Goal: Transaction & Acquisition: Purchase product/service

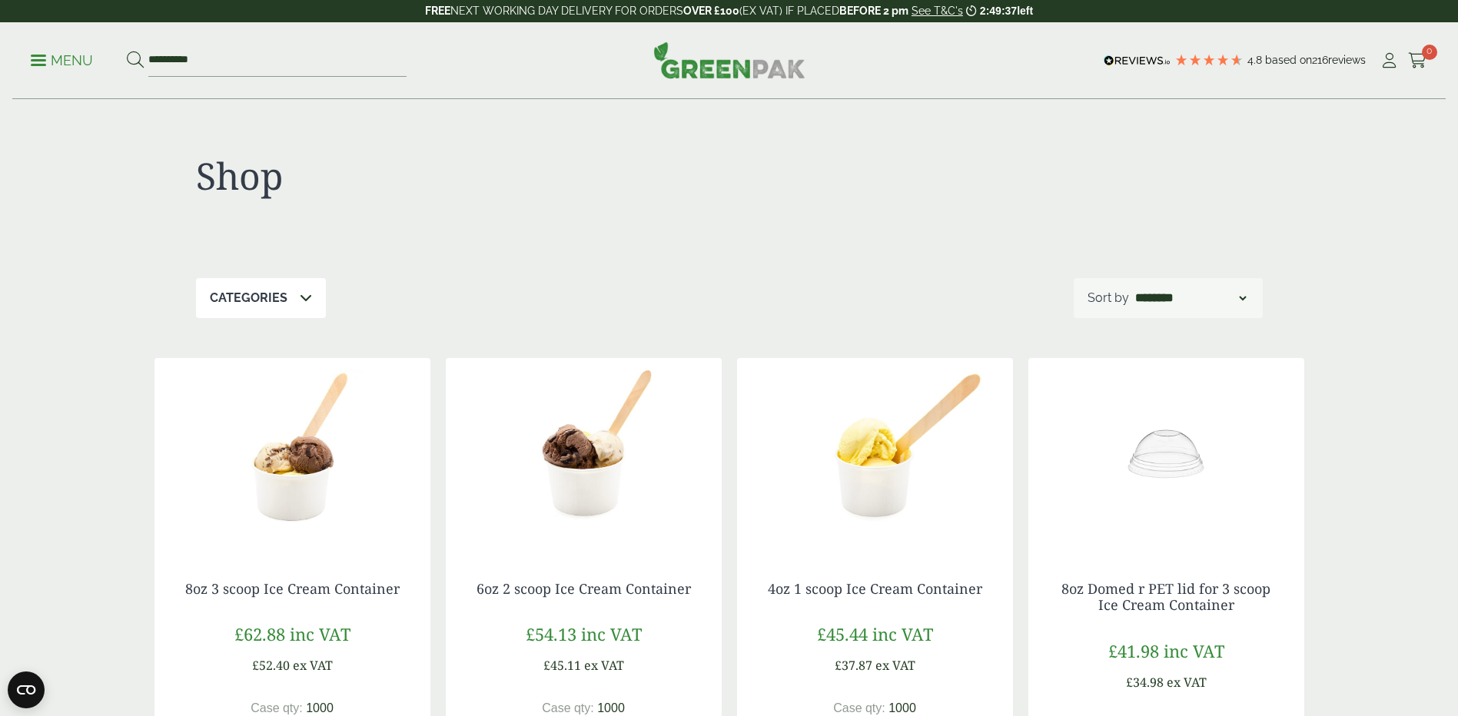
click at [304, 298] on icon at bounding box center [306, 297] width 12 height 12
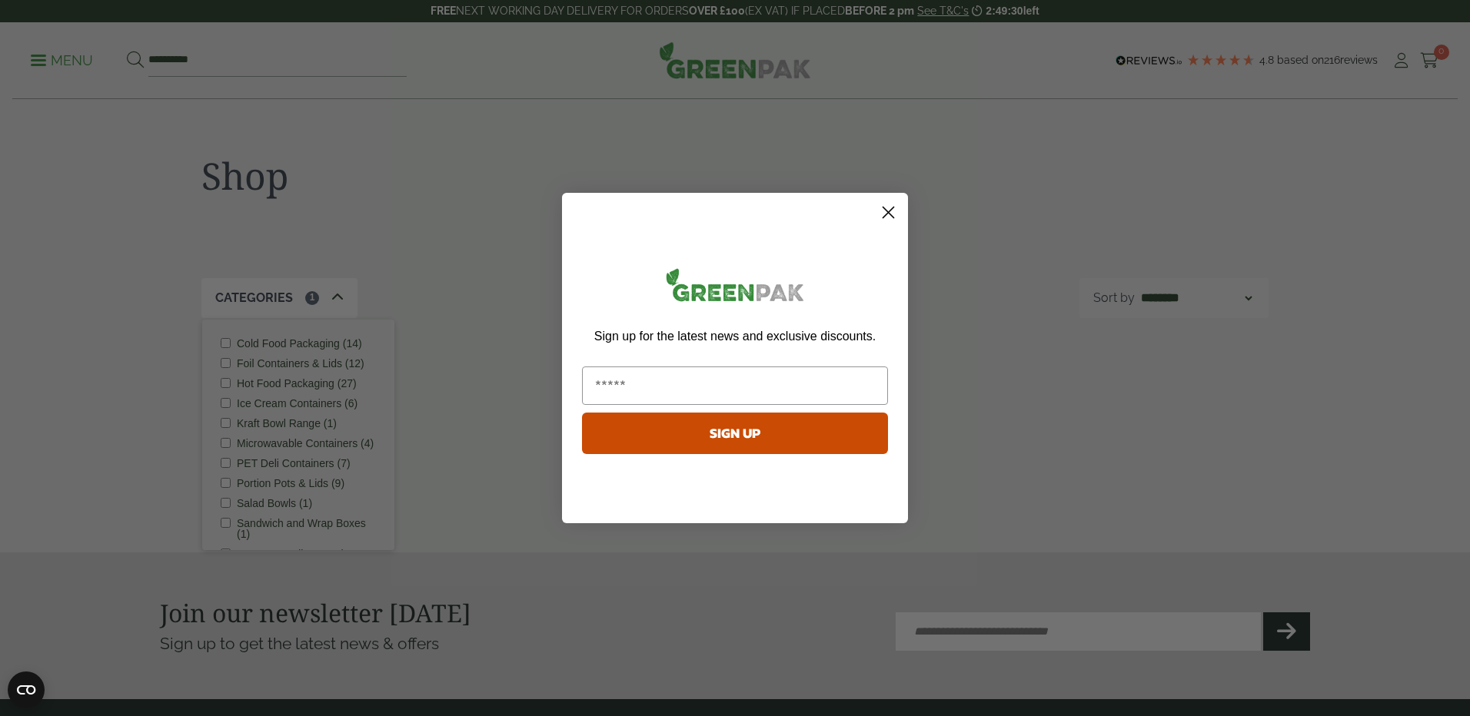
click at [893, 210] on circle "Close dialog" at bounding box center [888, 212] width 25 height 25
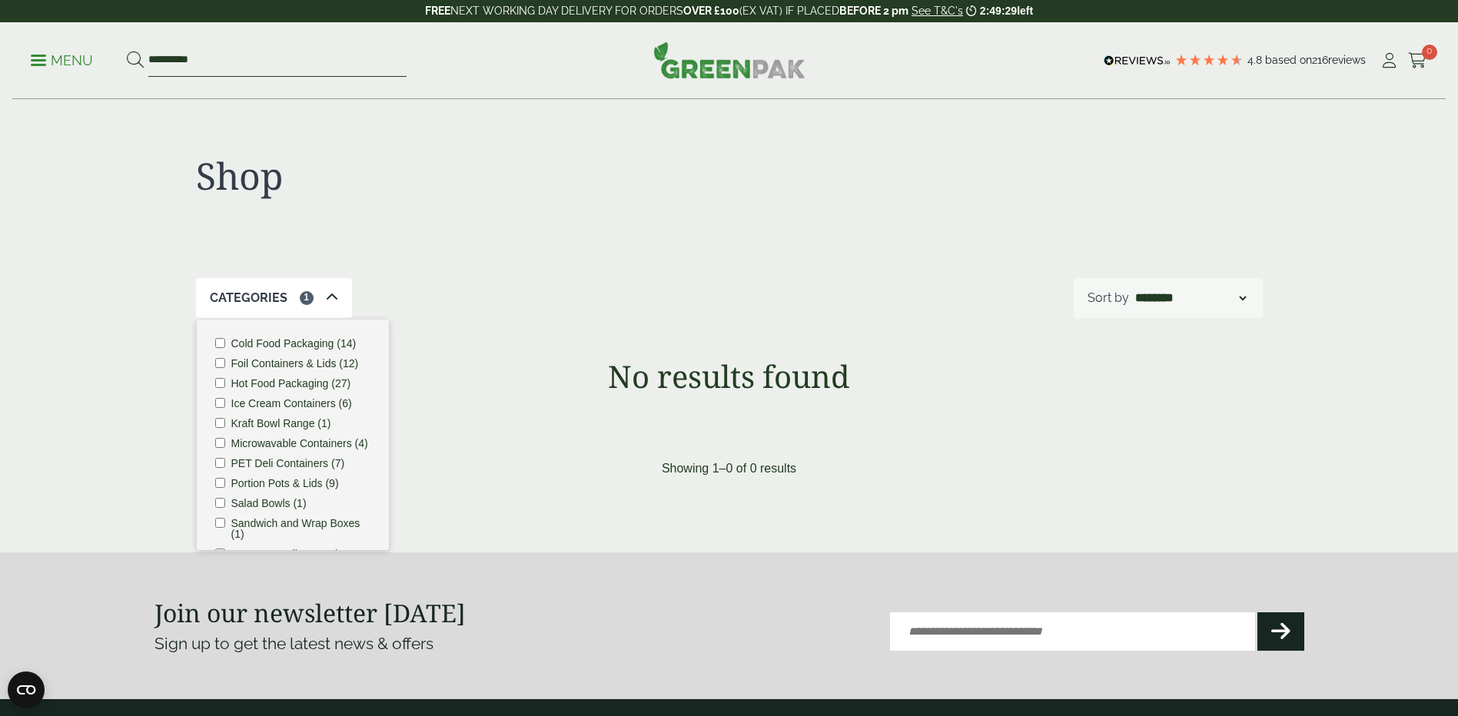
click at [258, 58] on input "**********" at bounding box center [277, 61] width 258 height 32
drag, startPoint x: 225, startPoint y: 61, endPoint x: 33, endPoint y: 52, distance: 192.4
click at [35, 54] on ul "**********" at bounding box center [219, 61] width 376 height 32
click at [127, 51] on button at bounding box center [135, 61] width 17 height 20
click at [645, 321] on div "Shop Categories 1 Cold Food Packaging (14) Foil Containers & Lids (12) Hot Food…" at bounding box center [729, 301] width 1168 height 403
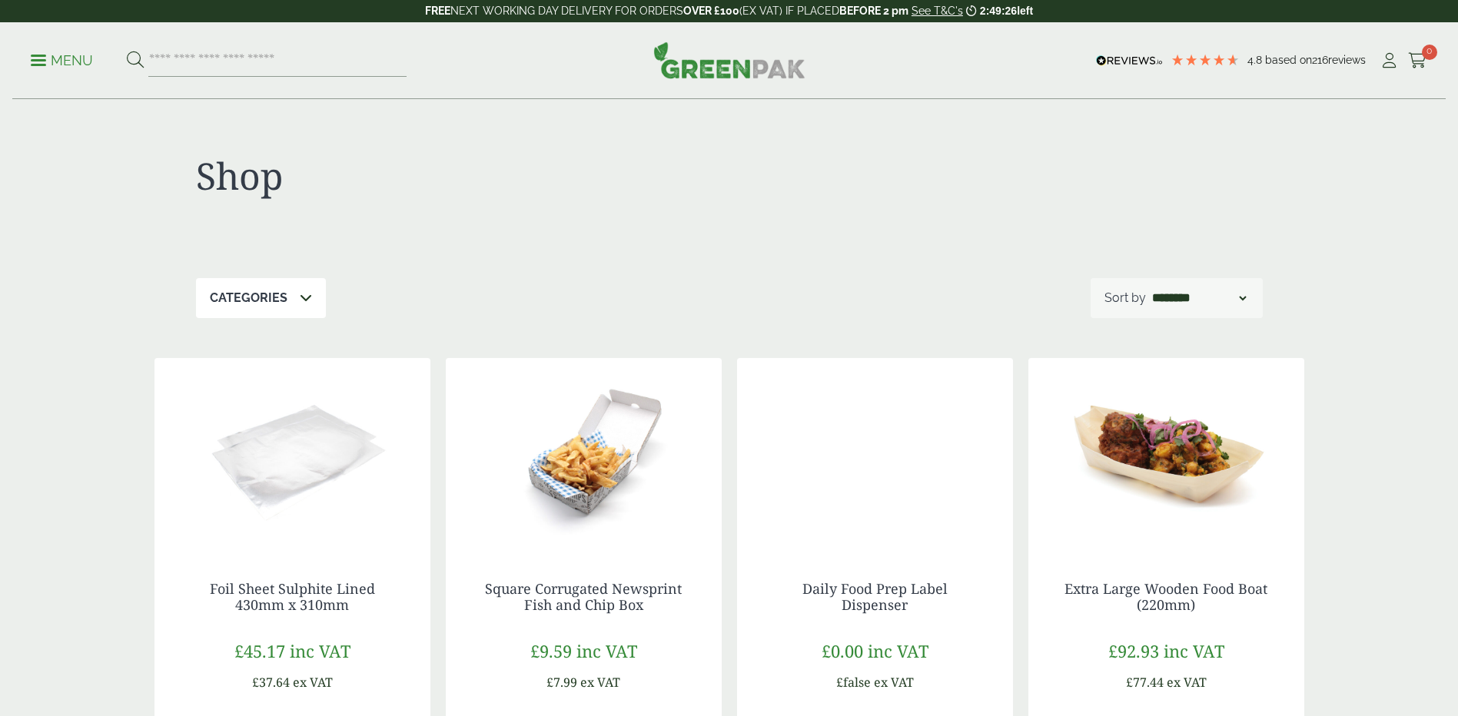
click at [273, 307] on p "Categories" at bounding box center [249, 298] width 78 height 18
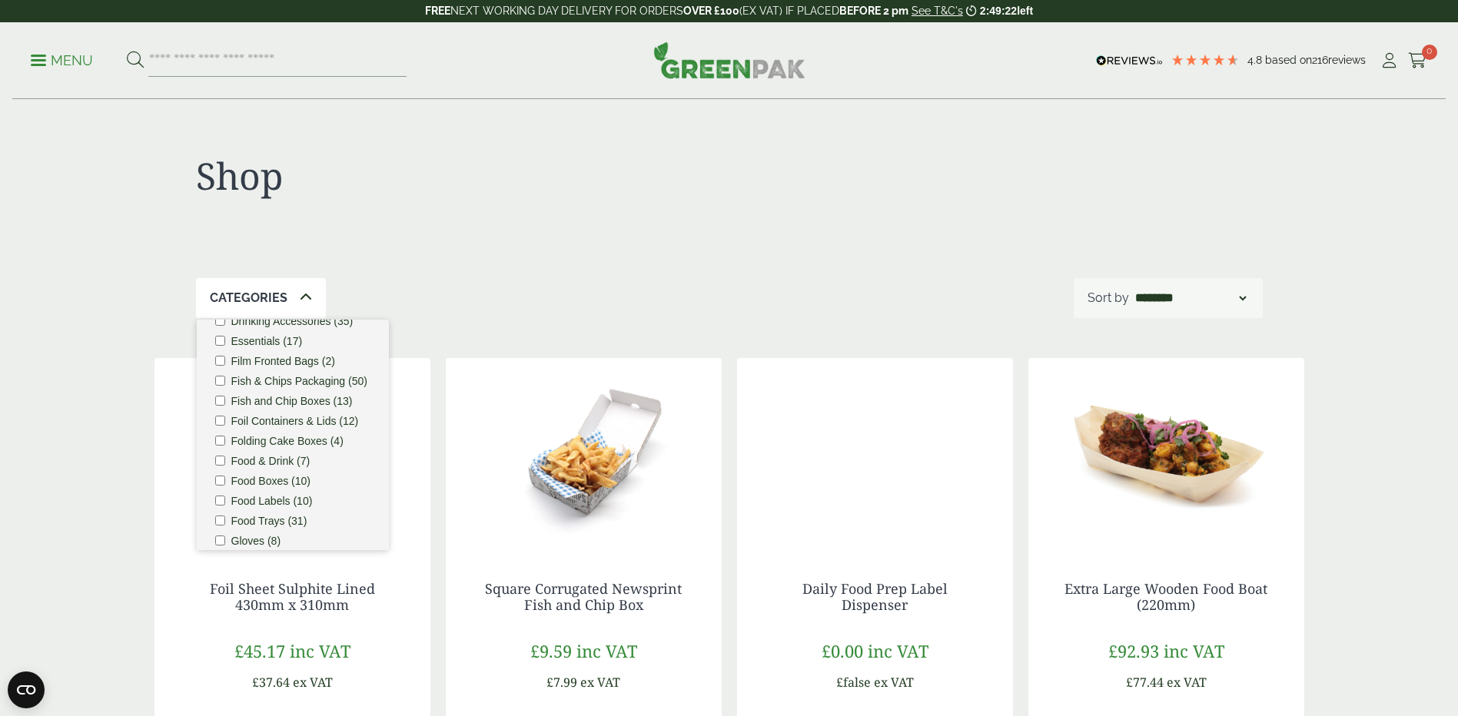
scroll to position [563, 0]
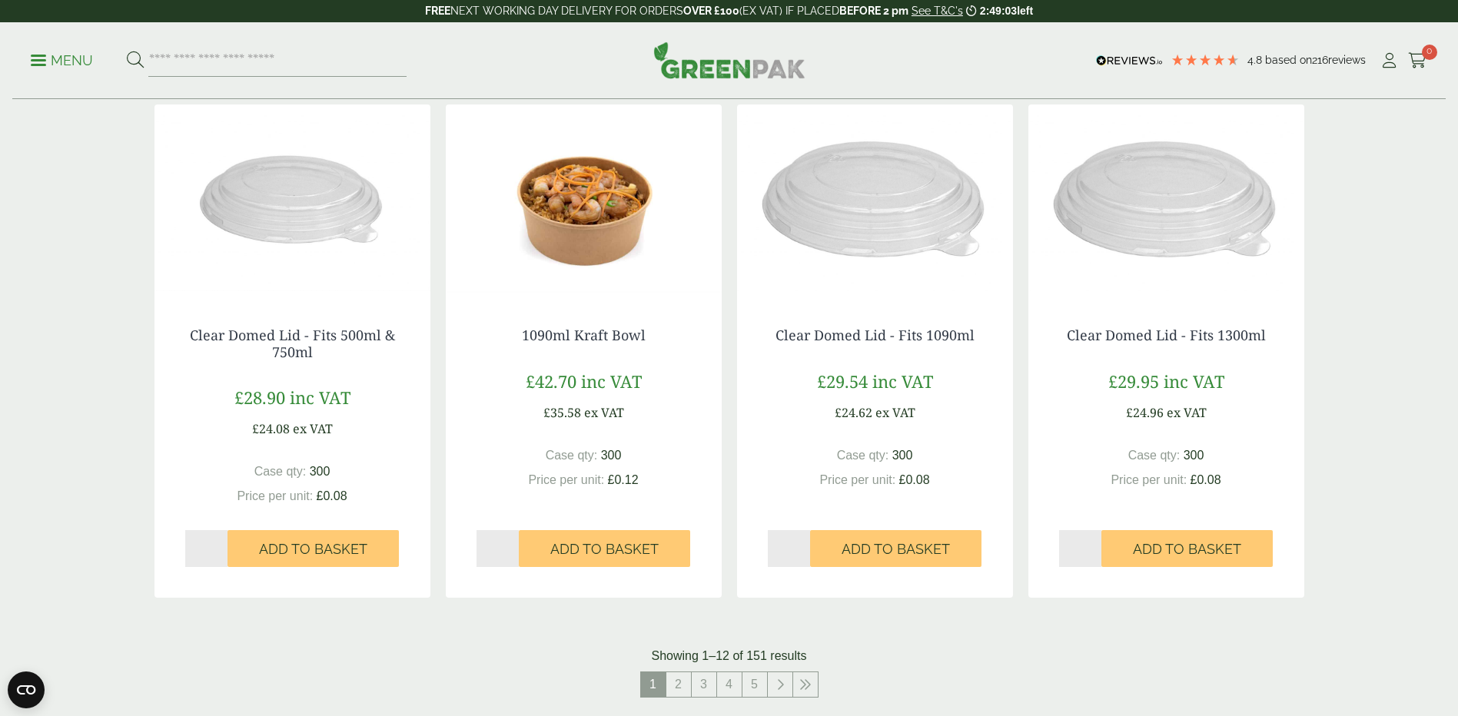
scroll to position [1284, 0]
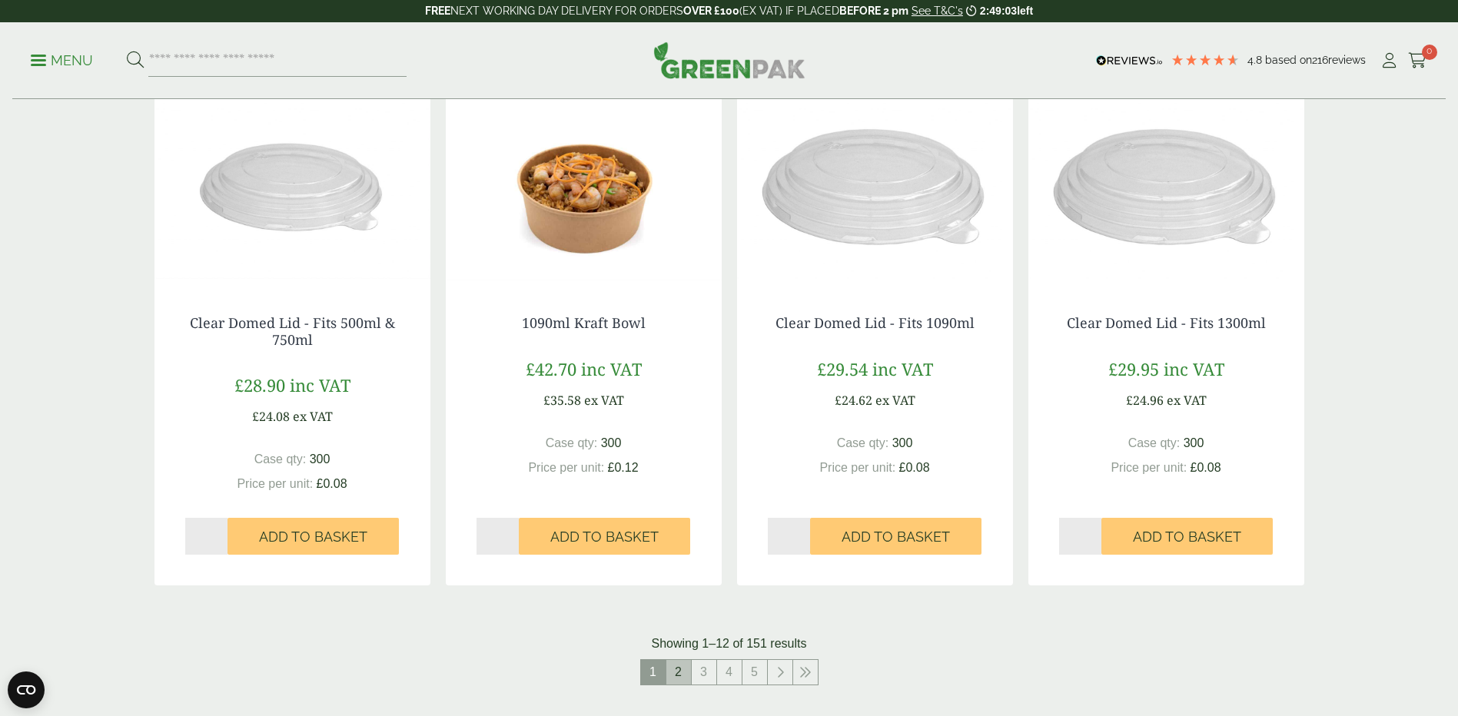
click at [686, 673] on link "2" at bounding box center [678, 672] width 25 height 25
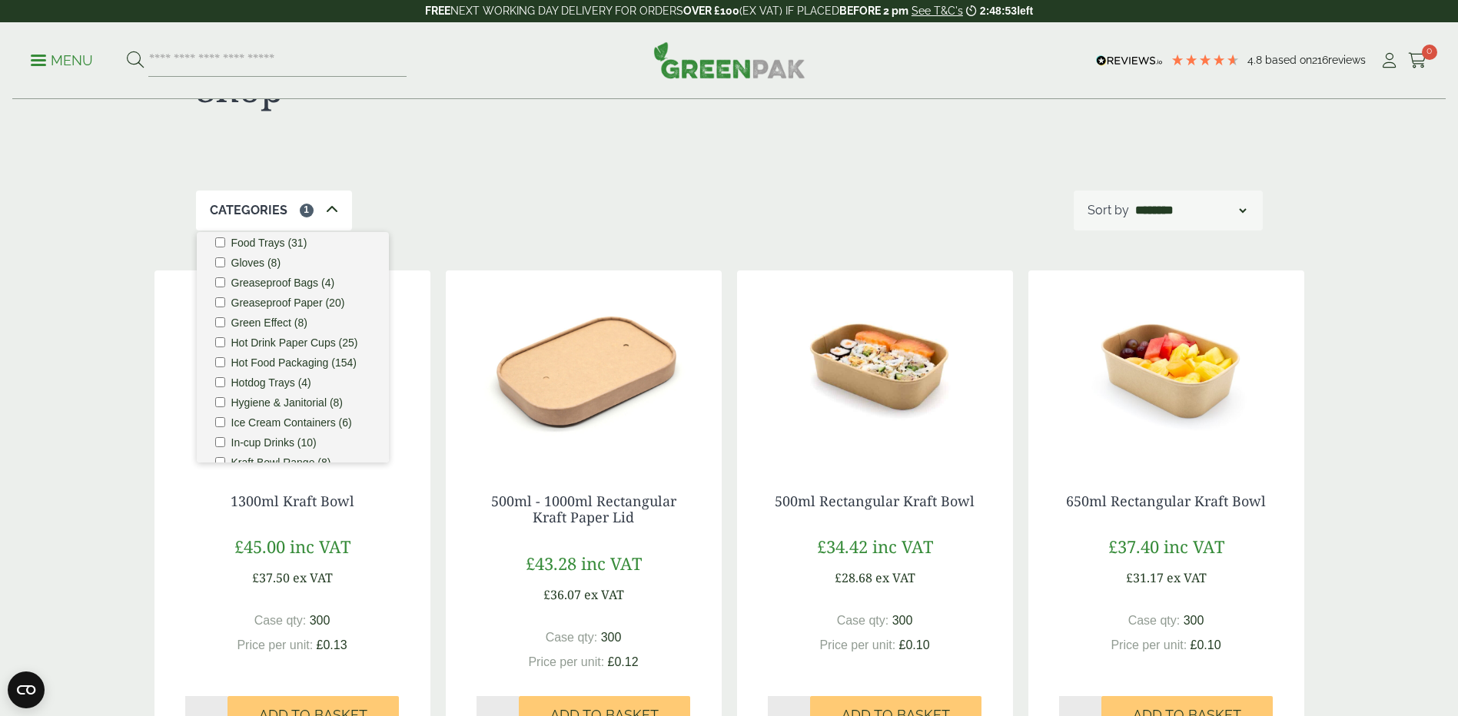
scroll to position [80, 0]
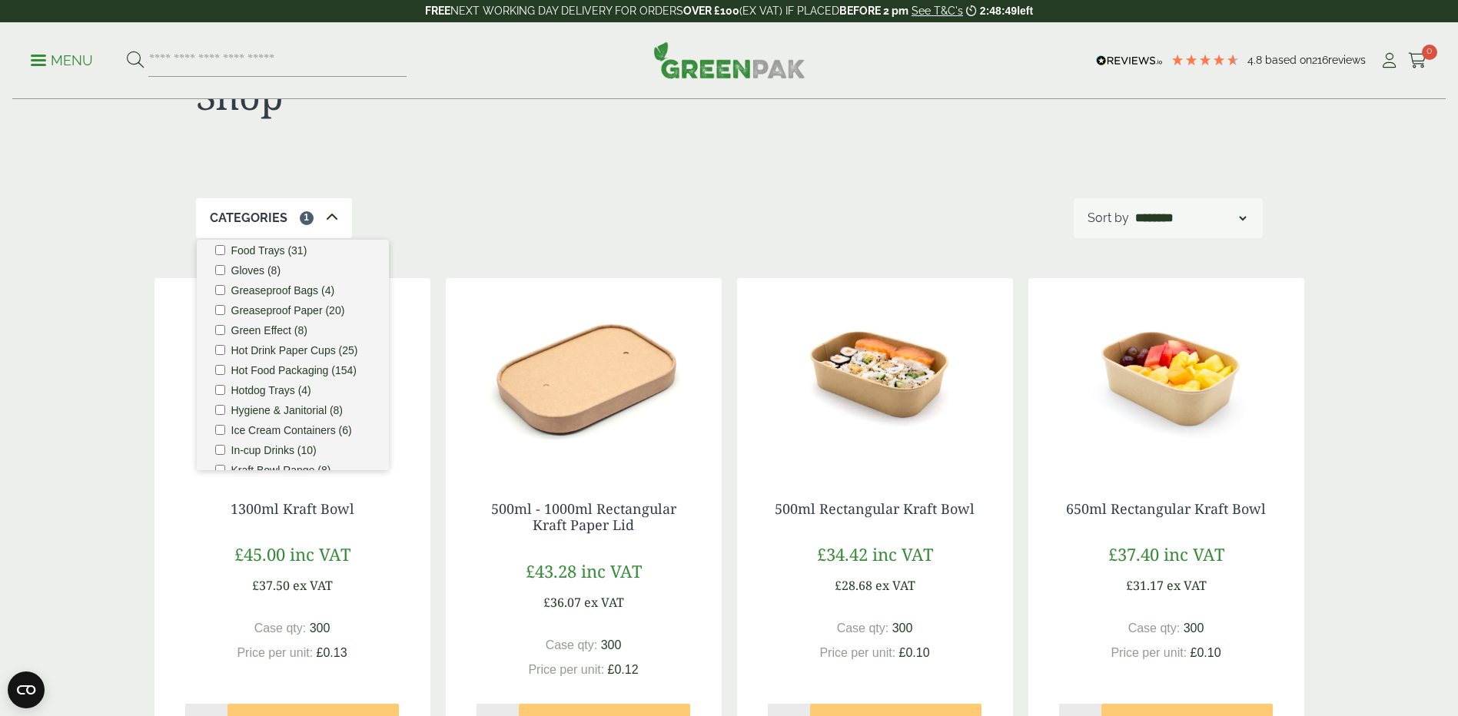
drag, startPoint x: 1383, startPoint y: 244, endPoint x: 614, endPoint y: 105, distance: 781.2
click at [215, 61] on input "search" at bounding box center [277, 61] width 258 height 32
type input "*"
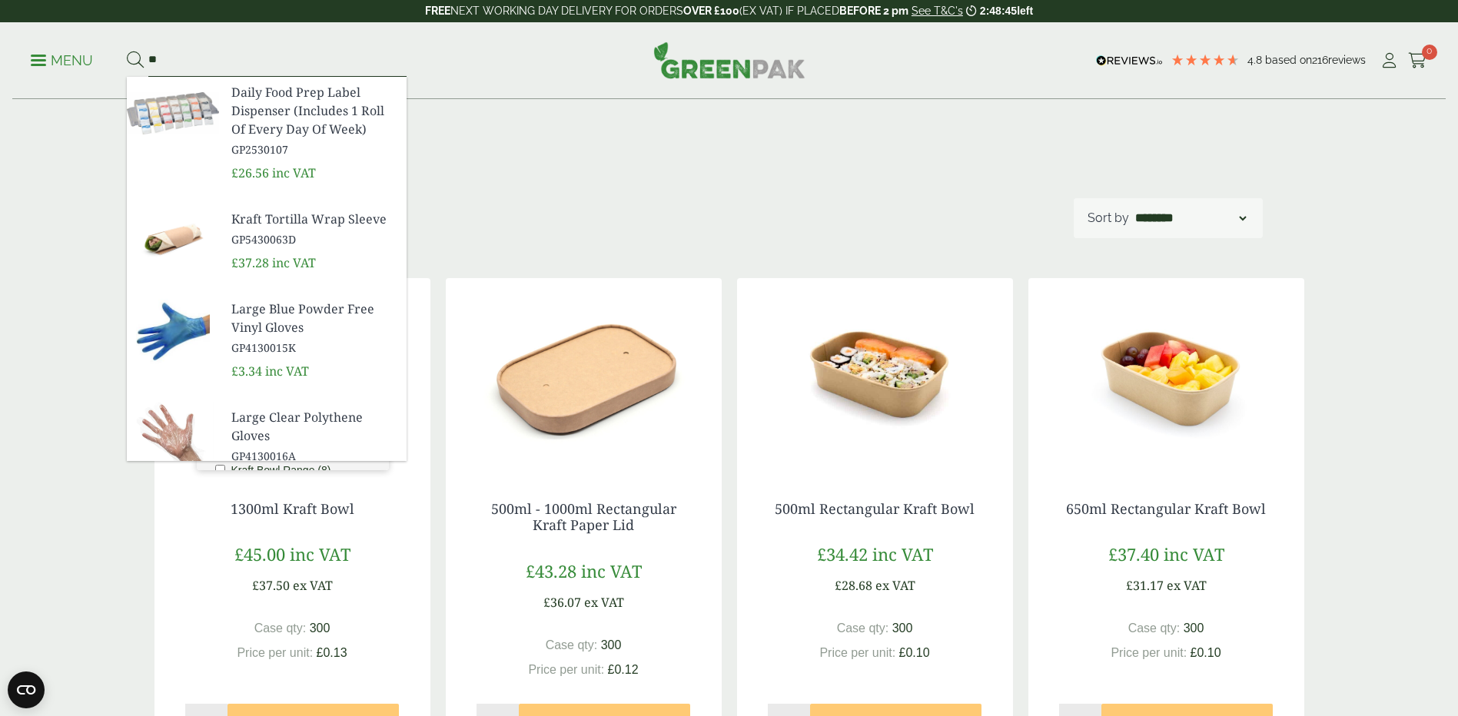
type input "*"
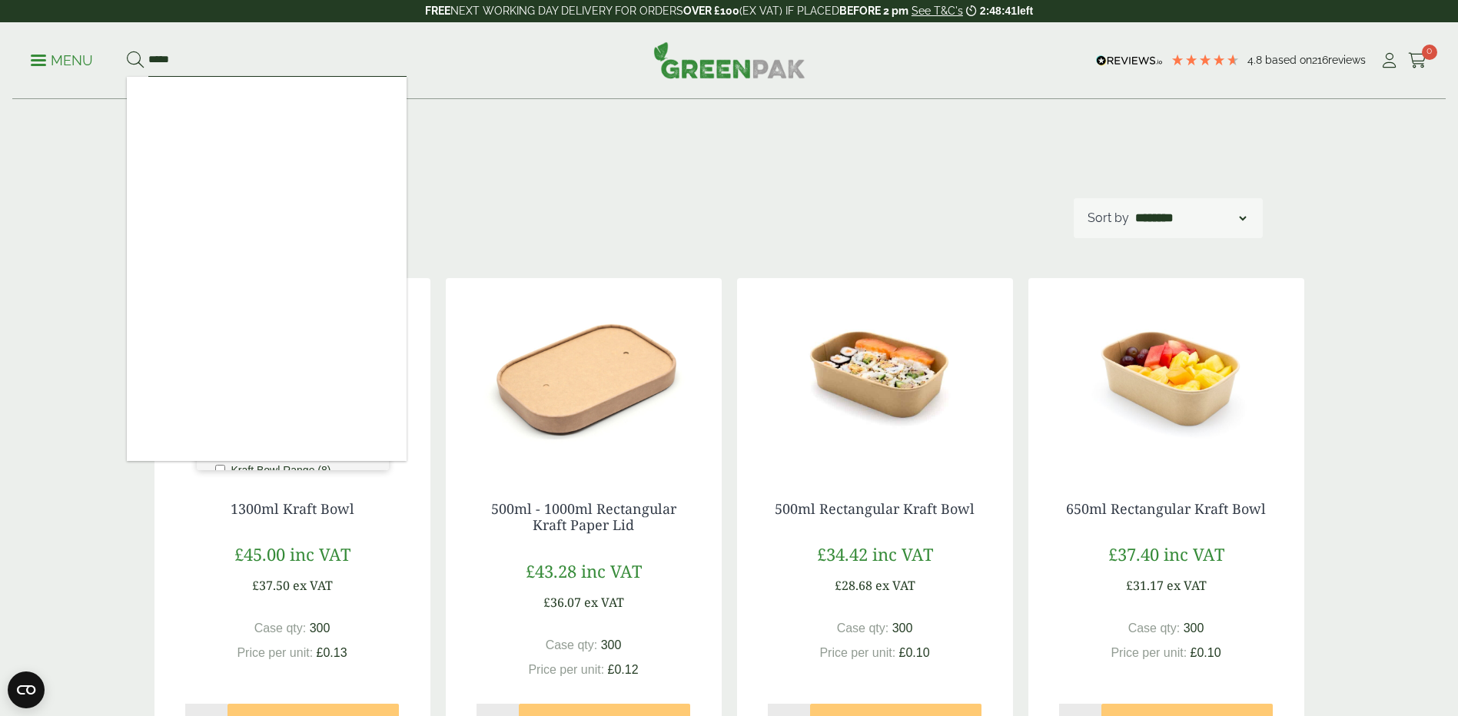
type input "****"
click at [127, 51] on button at bounding box center [135, 61] width 17 height 20
